Goal: Task Accomplishment & Management: Use online tool/utility

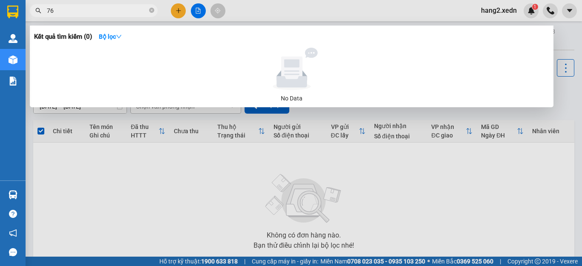
type input "768"
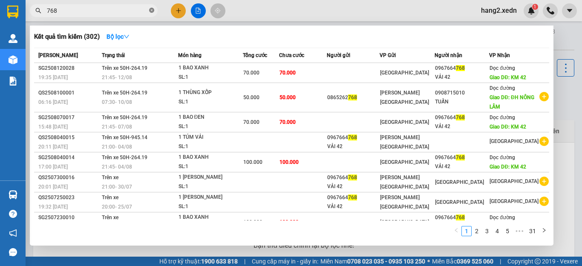
click at [150, 9] on icon "close-circle" at bounding box center [151, 10] width 5 height 5
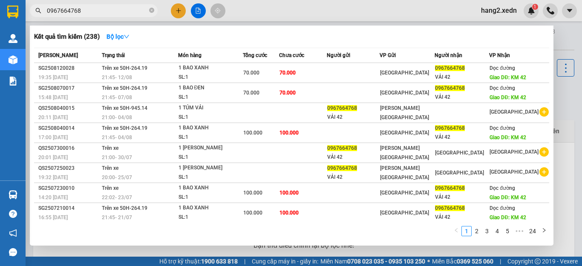
type input "0967664768"
click at [150, 12] on icon "close-circle" at bounding box center [151, 10] width 5 height 5
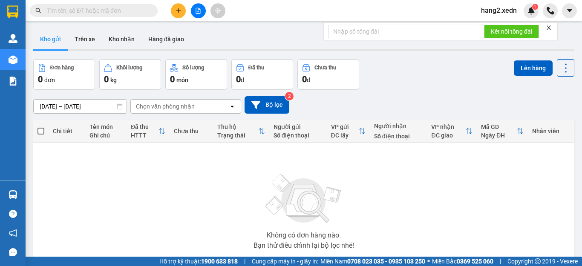
click at [549, 26] on icon "close" at bounding box center [549, 28] width 4 height 4
